Goal: Information Seeking & Learning: Learn about a topic

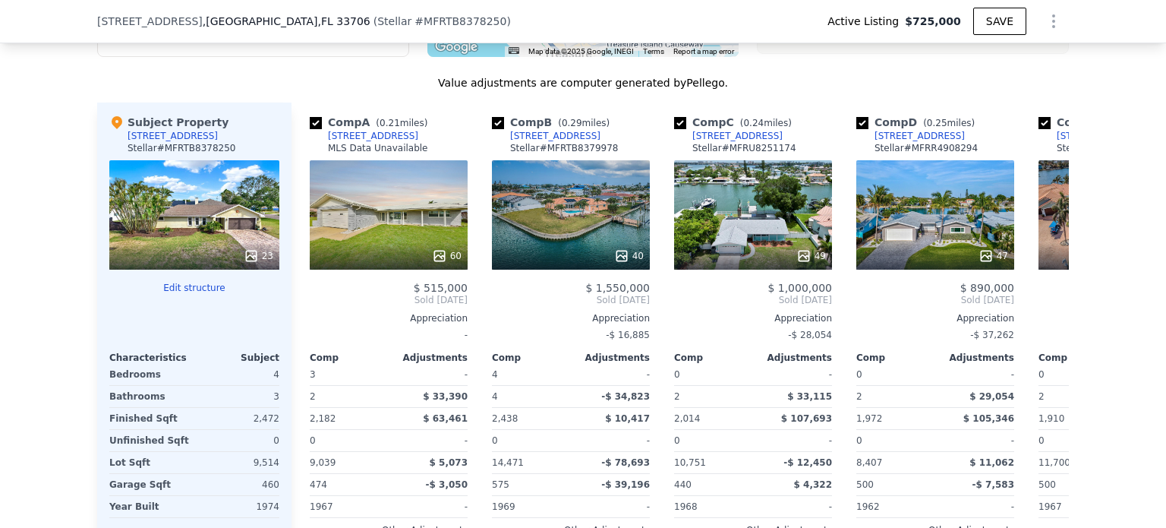
scroll to position [1664, 0]
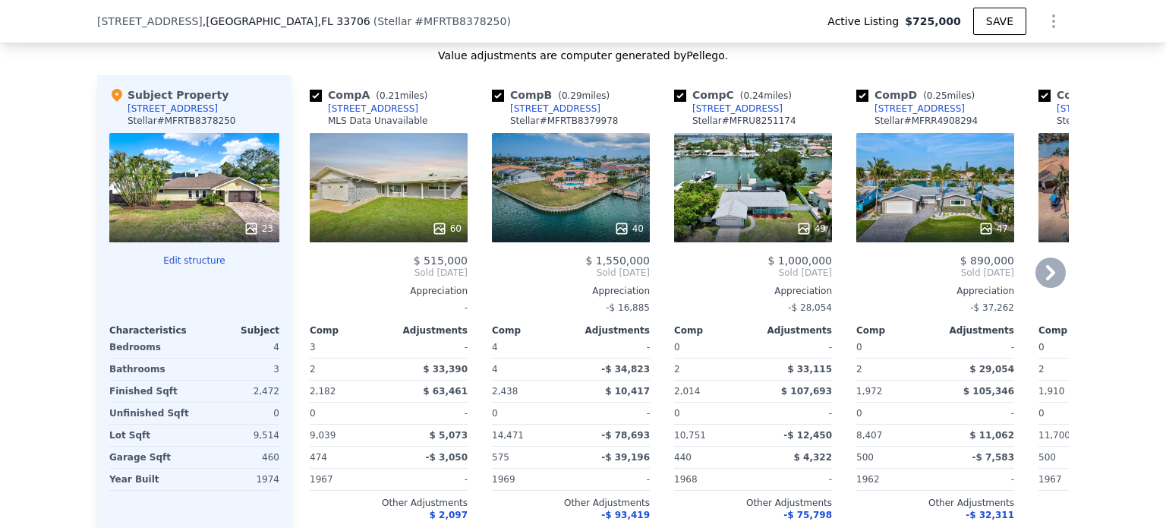
click at [599, 192] on div "40" at bounding box center [571, 187] width 158 height 109
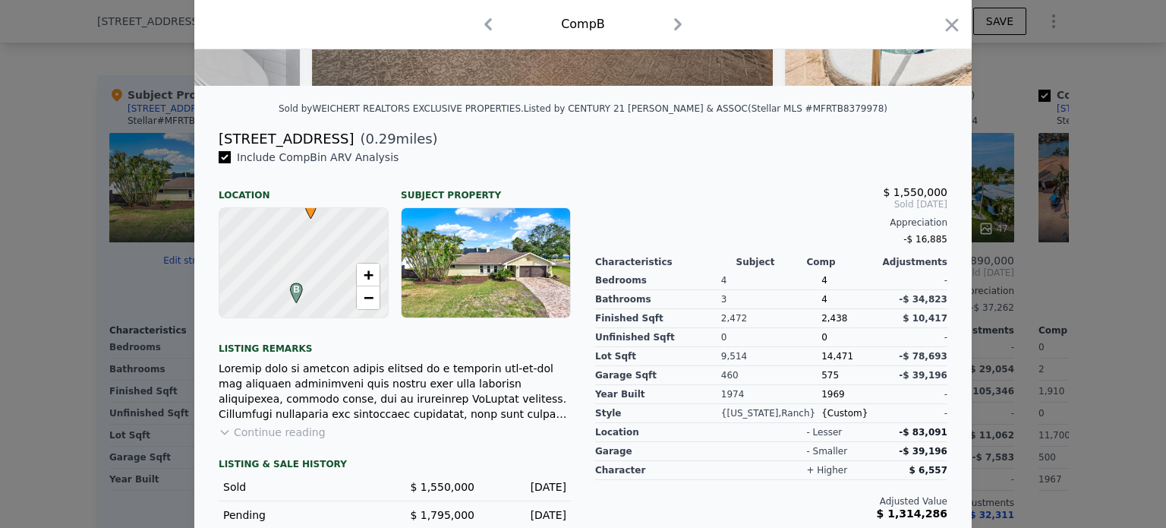
scroll to position [380, 0]
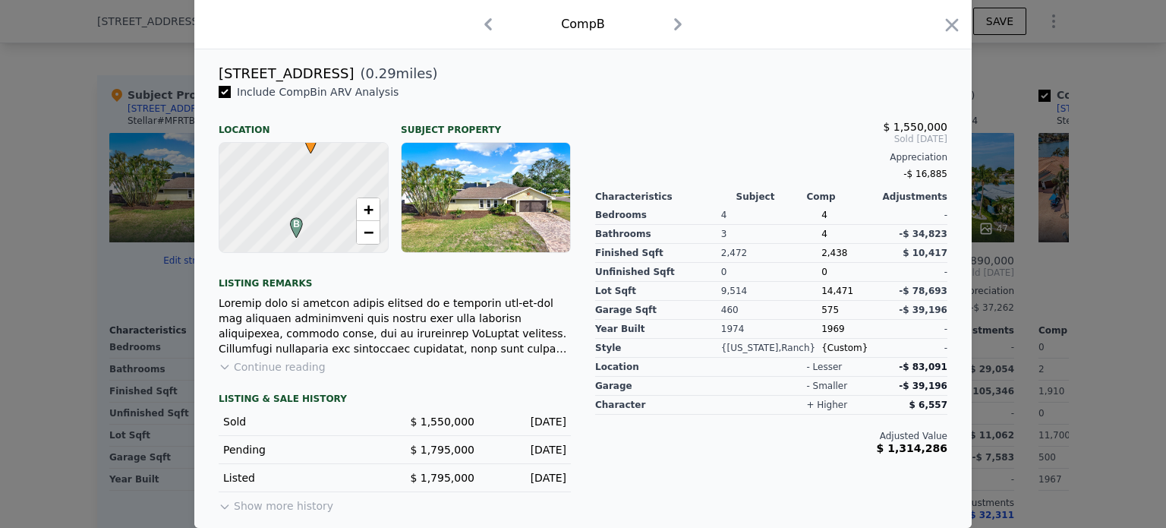
drag, startPoint x: 77, startPoint y: 295, endPoint x: 650, endPoint y: 267, distance: 573.2
click at [77, 294] on div at bounding box center [583, 264] width 1166 height 528
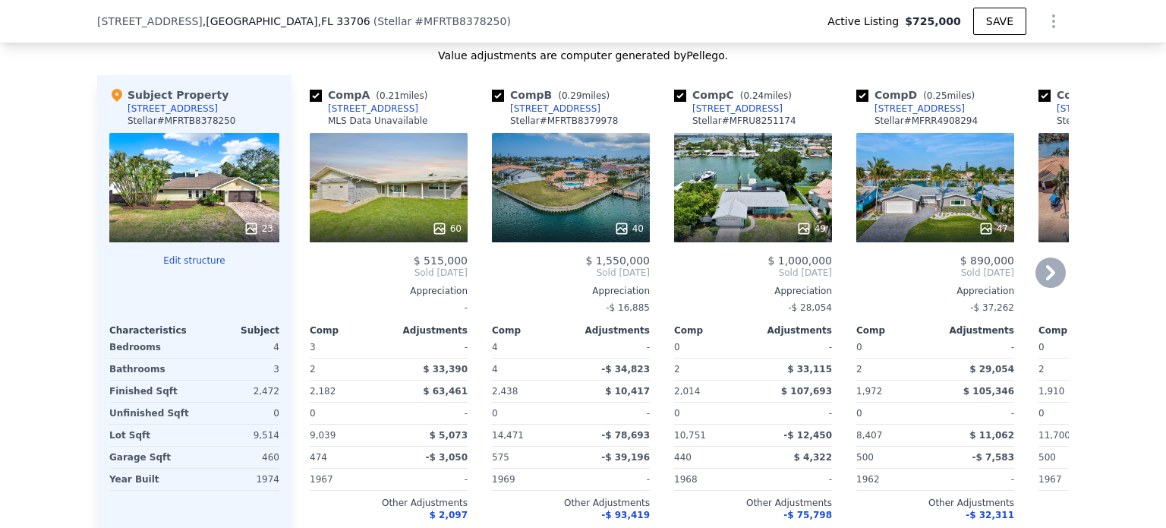
click at [402, 188] on div "60" at bounding box center [389, 187] width 158 height 109
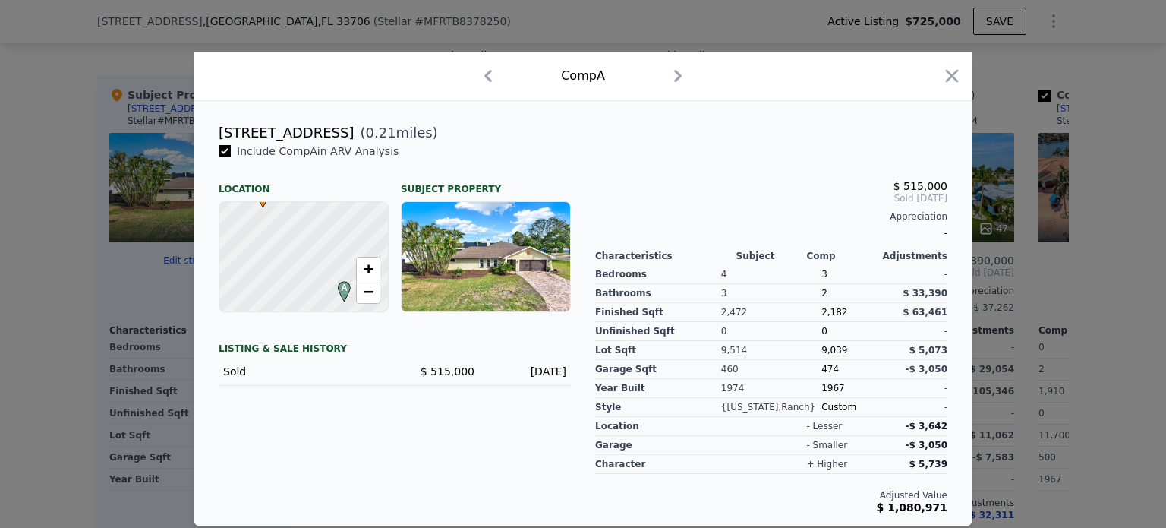
click at [67, 194] on div at bounding box center [583, 264] width 1166 height 528
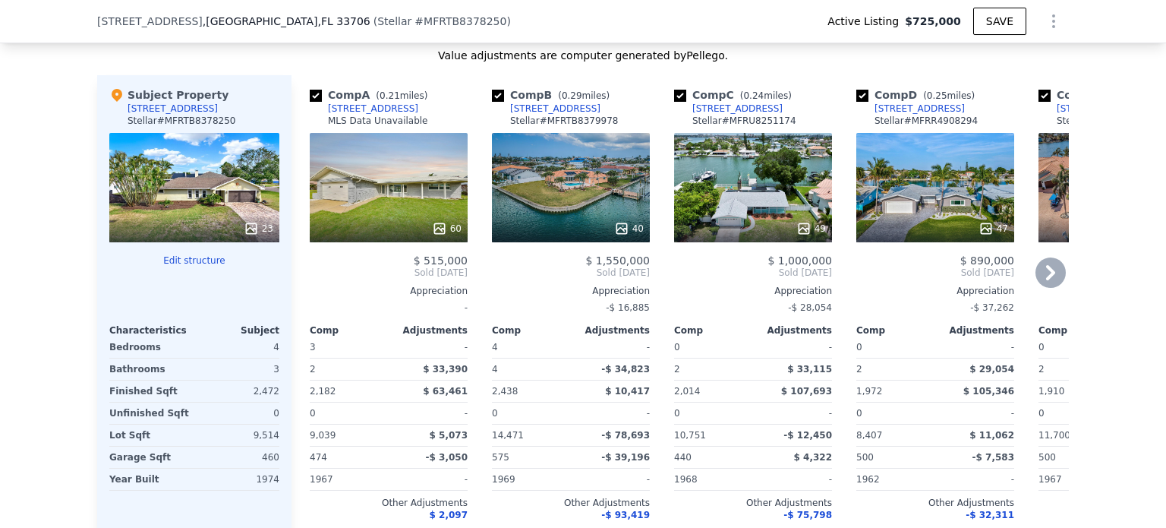
click at [727, 200] on div "49" at bounding box center [753, 187] width 158 height 109
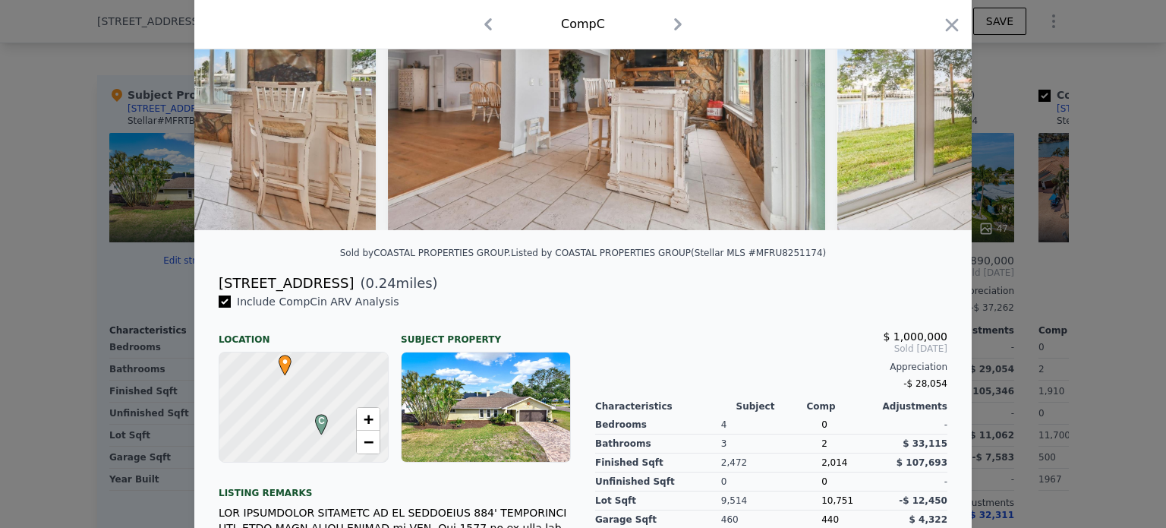
scroll to position [380, 0]
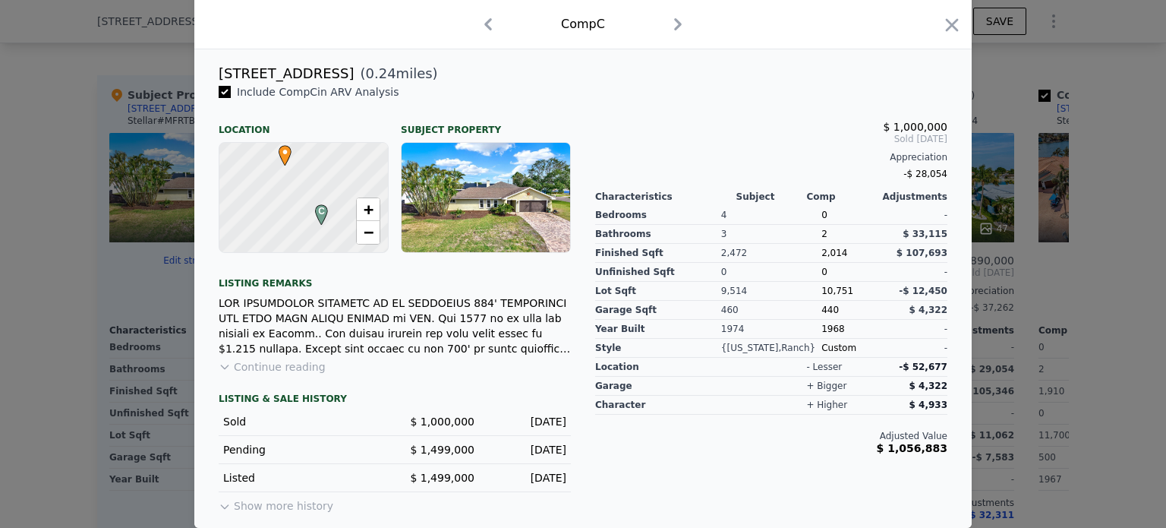
click at [153, 273] on div at bounding box center [583, 264] width 1166 height 528
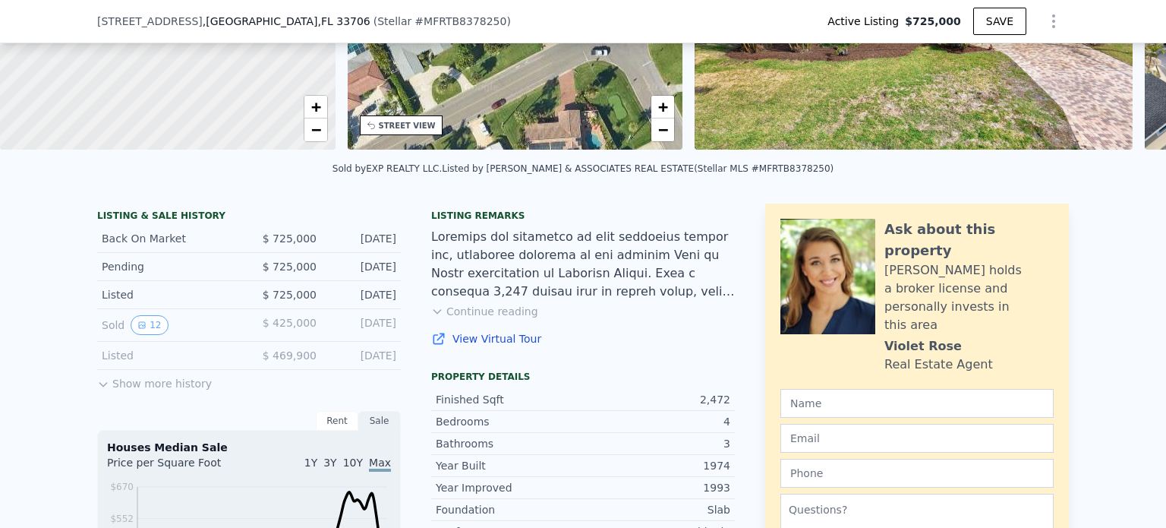
scroll to position [5, 0]
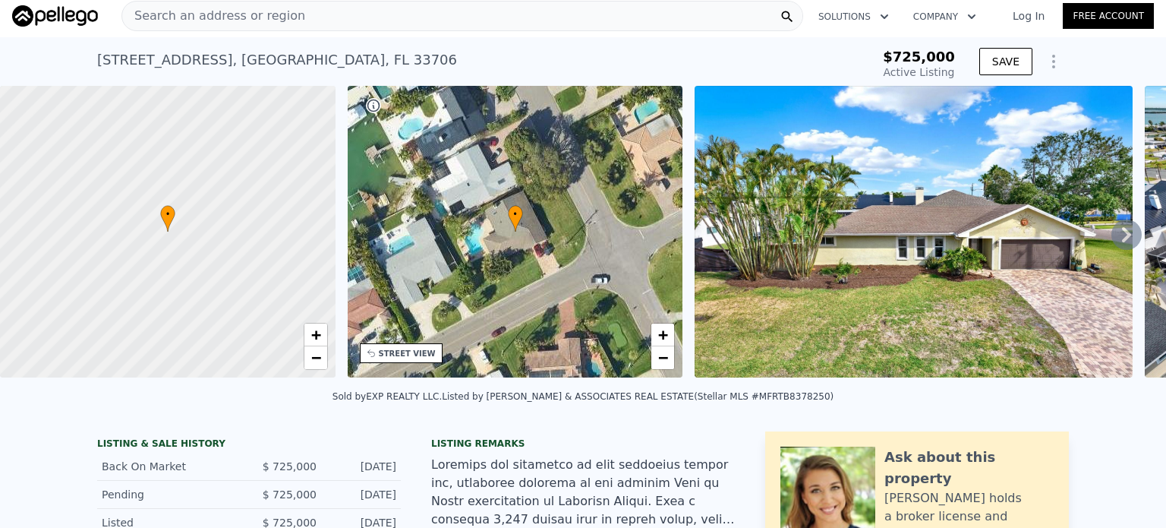
click at [402, 357] on div "STREET VIEW" at bounding box center [407, 353] width 57 height 11
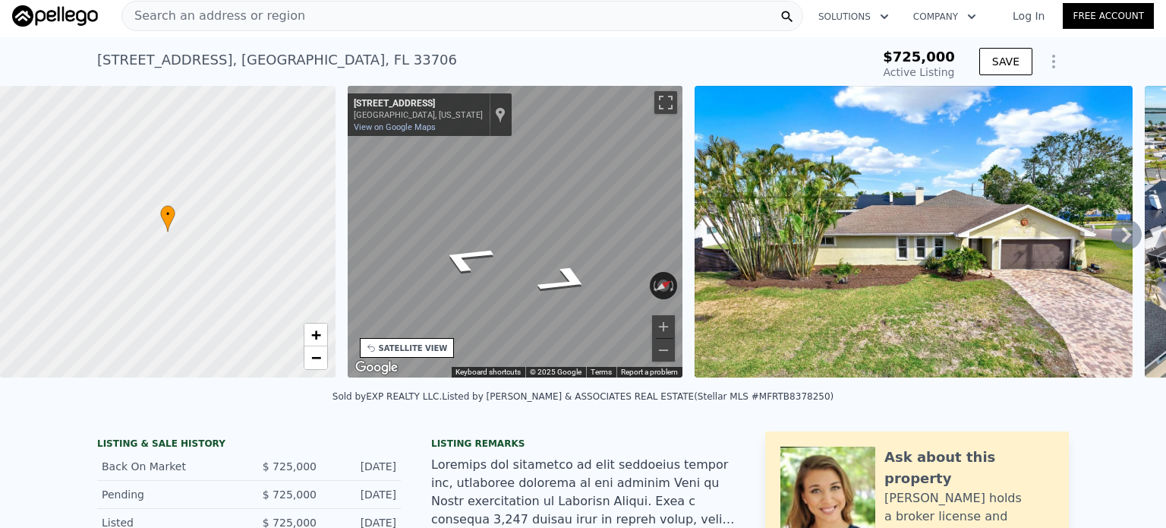
click at [695, 211] on div "• + − • + − STREET VIEW ← Move left → Move right ↑ Move up ↓ Move down + Zoom i…" at bounding box center [583, 234] width 1166 height 297
click at [112, 228] on div "• + − • + − STREET VIEW ← Move left → Move right ↑ Move up ↓ Move down + Zoom i…" at bounding box center [583, 234] width 1166 height 297
click at [716, 248] on div "• + − • + − STREET VIEW ← Move left → Move right ↑ Move up ↓ Move down + Zoom i…" at bounding box center [583, 234] width 1166 height 297
click at [323, 336] on link "+" at bounding box center [315, 334] width 23 height 23
click at [318, 335] on span "+" at bounding box center [316, 334] width 10 height 19
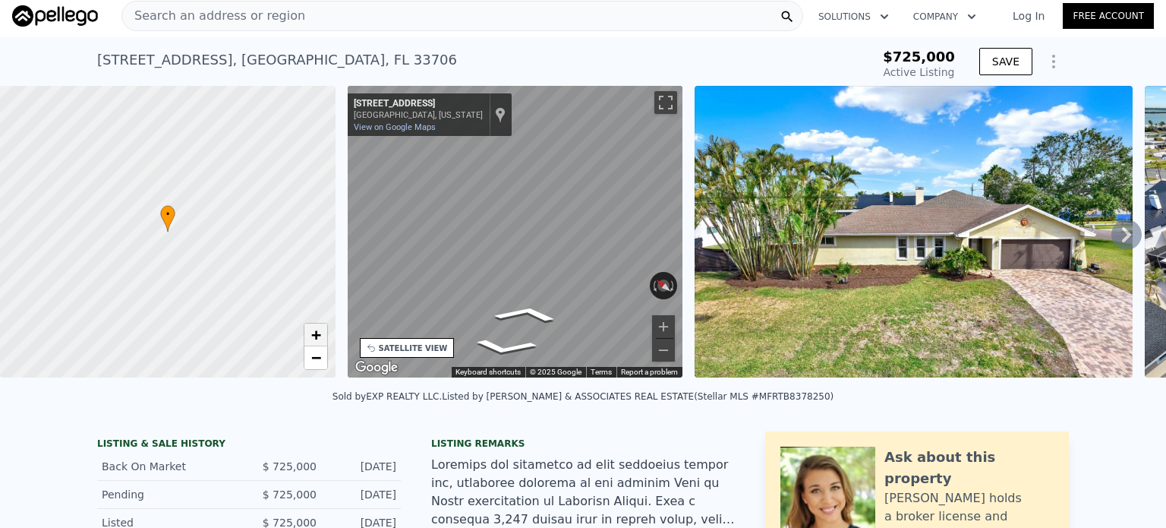
click at [317, 334] on span "+" at bounding box center [316, 334] width 10 height 19
click at [319, 363] on span "−" at bounding box center [316, 357] width 10 height 19
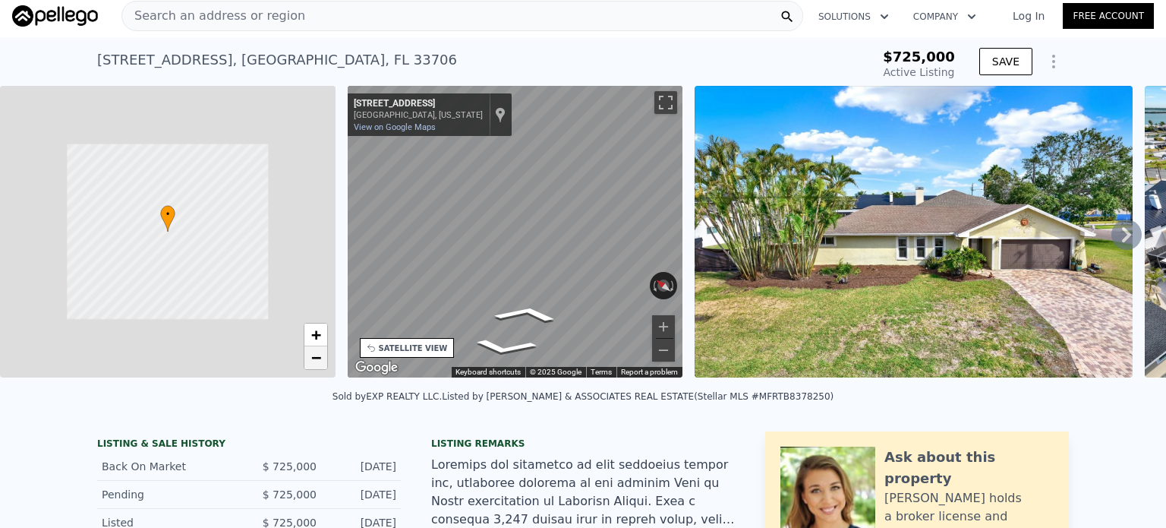
click at [319, 363] on span "−" at bounding box center [316, 357] width 10 height 19
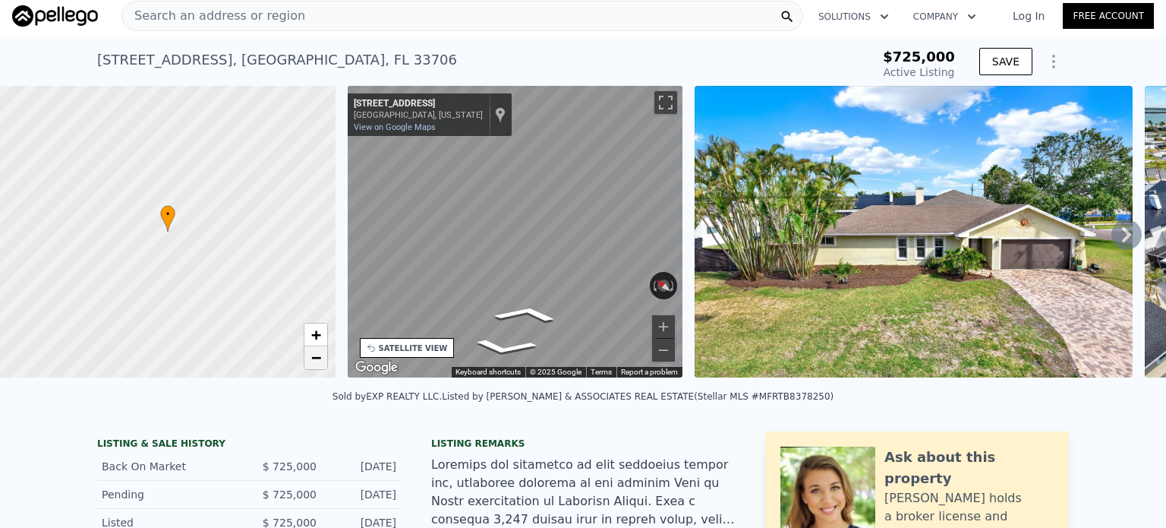
click at [319, 363] on span "−" at bounding box center [316, 357] width 10 height 19
drag, startPoint x: 51, startPoint y: 239, endPoint x: 170, endPoint y: 223, distance: 120.3
click at [170, 223] on div at bounding box center [168, 232] width 402 height 350
drag, startPoint x: 319, startPoint y: 241, endPoint x: 172, endPoint y: 188, distance: 156.9
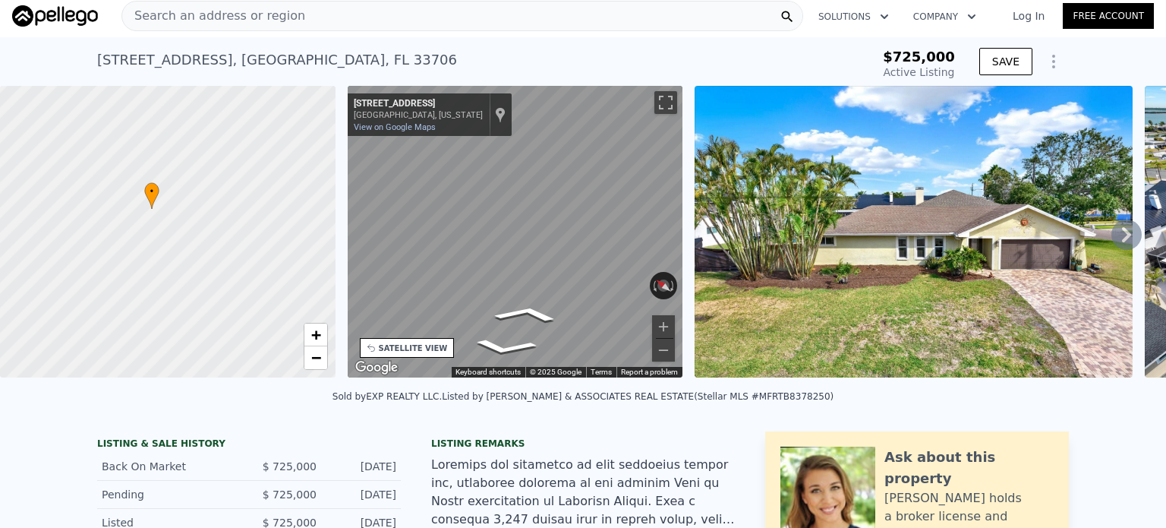
click at [178, 223] on div at bounding box center [163, 231] width 402 height 350
click at [317, 356] on span "−" at bounding box center [316, 357] width 10 height 19
drag, startPoint x: 266, startPoint y: 257, endPoint x: 251, endPoint y: 336, distance: 80.4
click at [251, 336] on div at bounding box center [166, 232] width 402 height 350
click at [771, 224] on div "• + − • + − STREET VIEW ← Move left → Move right ↑ Move up ↓ Move down + Zoom i…" at bounding box center [583, 234] width 1166 height 297
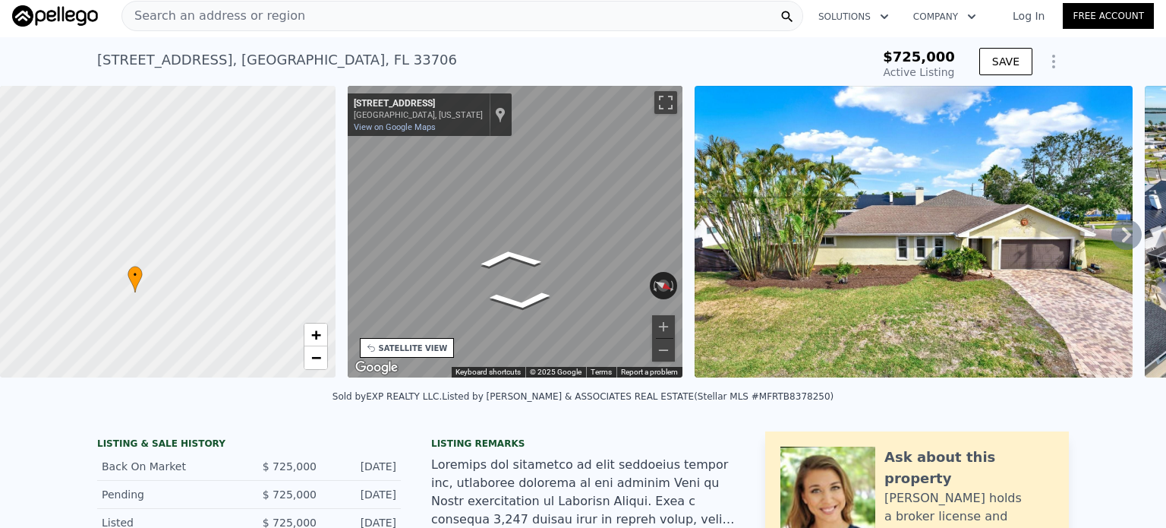
click at [723, 238] on div "• + − • + − STREET VIEW ← Move left → Move right ↑ Move up ↓ Move down + Zoom i…" at bounding box center [583, 234] width 1166 height 297
click at [307, 212] on div "• + − • + − STREET VIEW ← Move left → Move right ↑ Move up ↓ Move down + Zoom i…" at bounding box center [583, 234] width 1166 height 297
click at [1117, 232] on icon at bounding box center [1127, 234] width 30 height 30
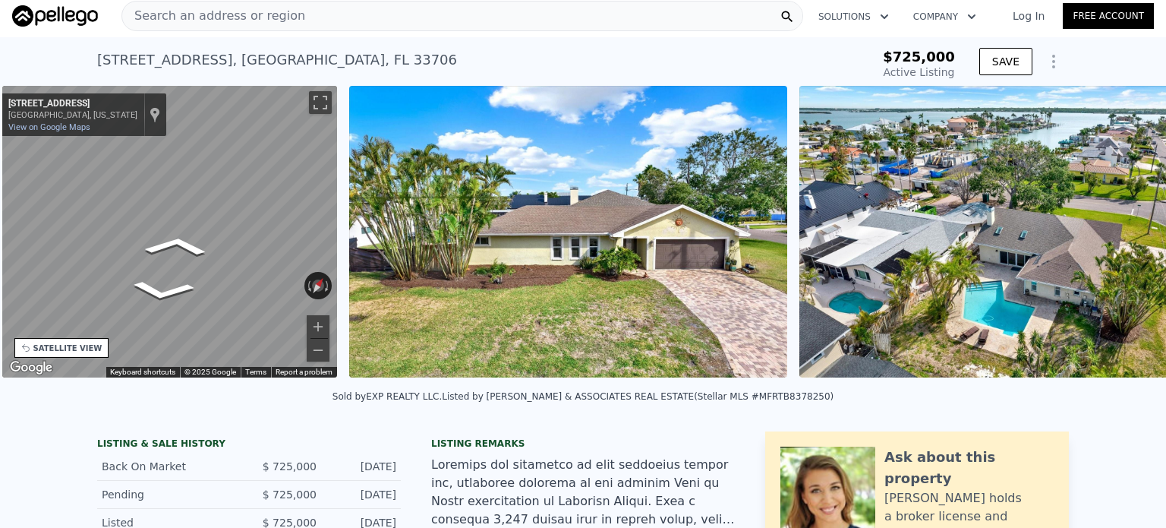
scroll to position [0, 353]
